Goal: Transaction & Acquisition: Purchase product/service

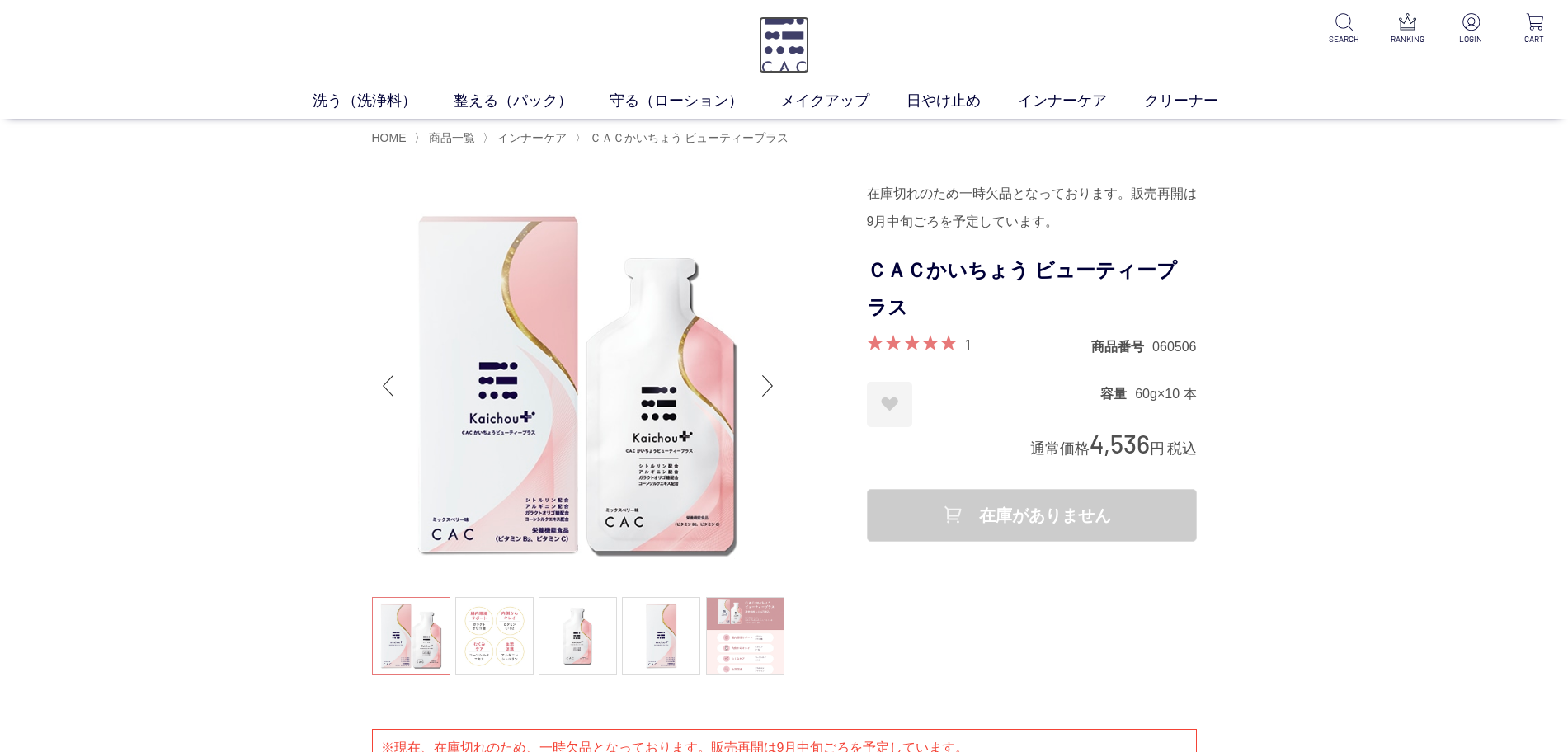
click at [792, 37] on img at bounding box center [784, 45] width 51 height 57
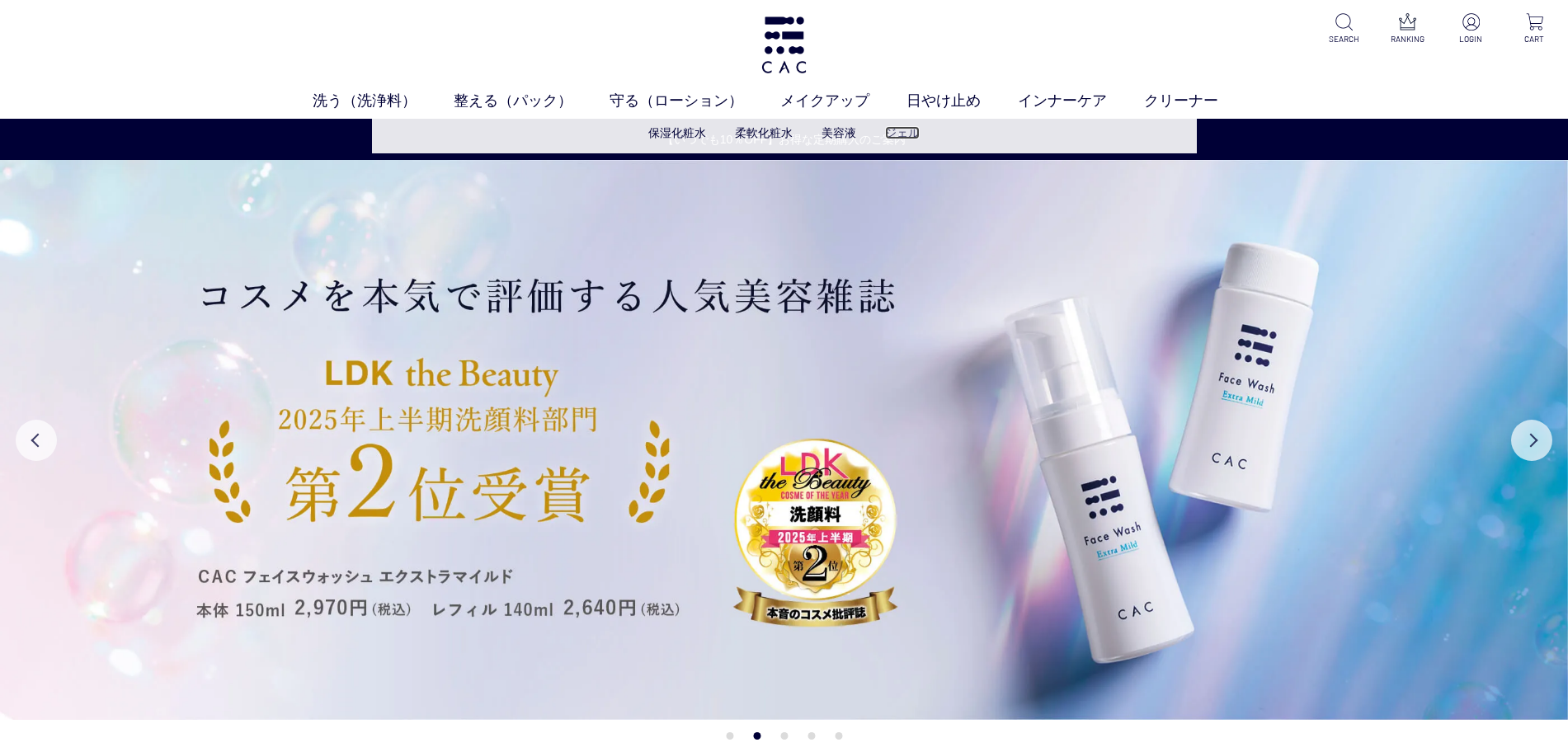
click at [900, 127] on link "ジェル" at bounding box center [902, 132] width 35 height 13
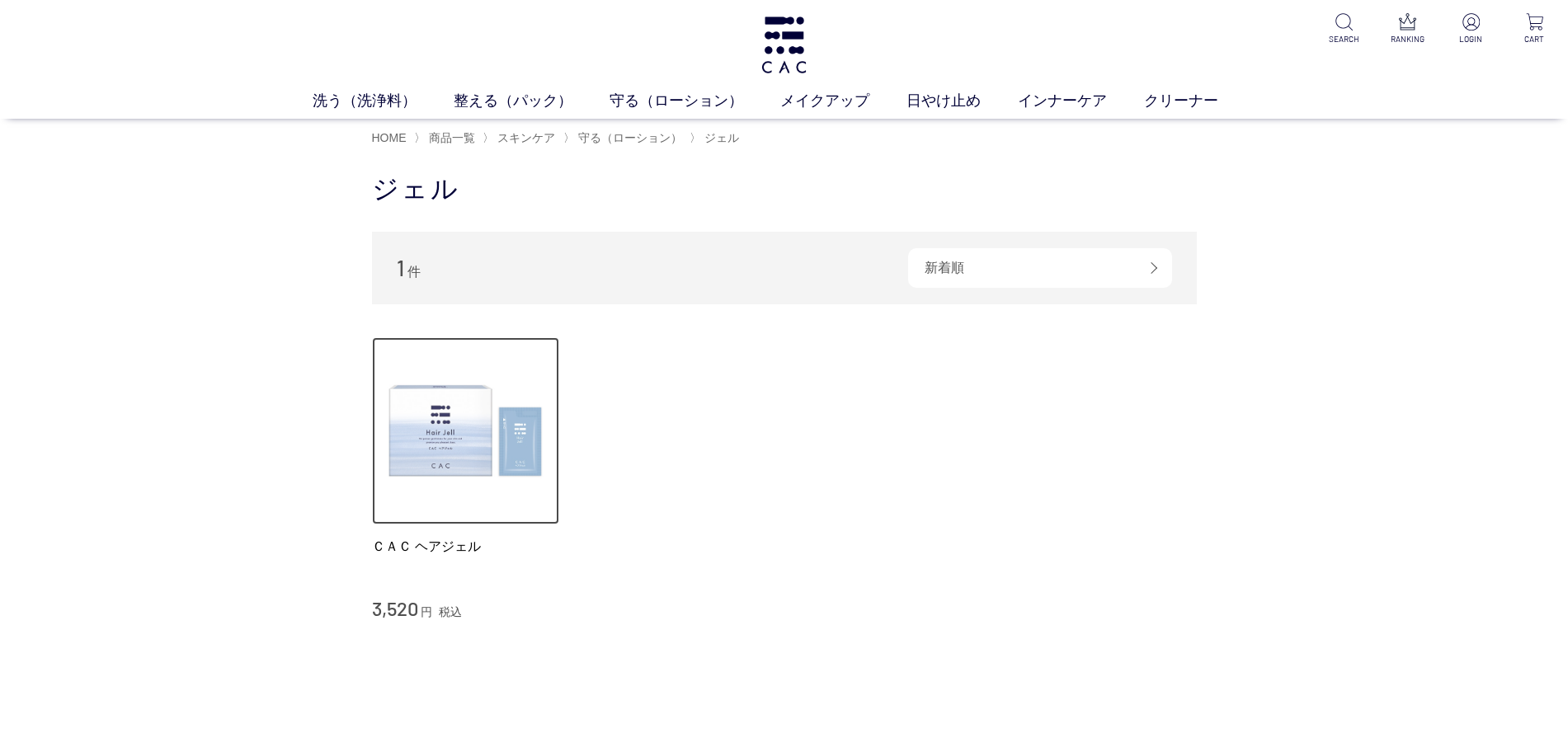
click at [452, 448] on img at bounding box center [466, 431] width 188 height 188
